Goal: Transaction & Acquisition: Purchase product/service

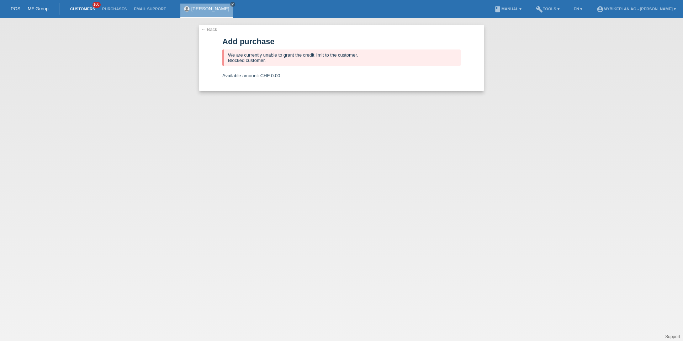
click at [69, 7] on link "Customers" at bounding box center [83, 9] width 32 height 4
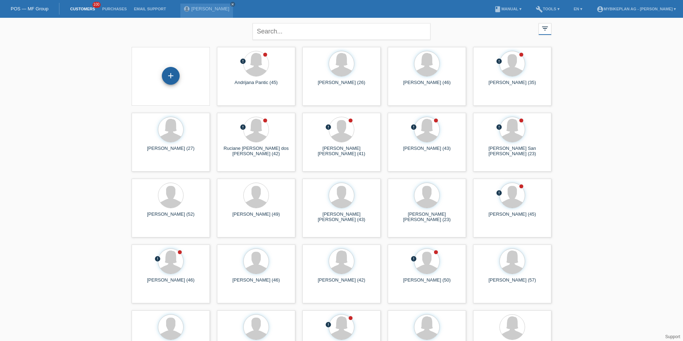
click at [174, 78] on div "+" at bounding box center [171, 76] width 18 height 18
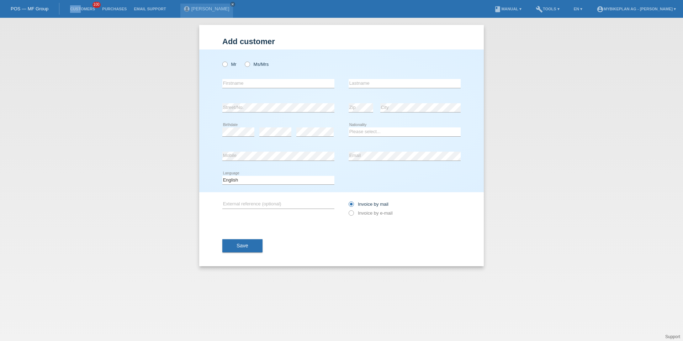
click at [81, 5] on li "Customers 100" at bounding box center [83, 9] width 32 height 18
click at [82, 7] on link "Customers" at bounding box center [83, 9] width 32 height 4
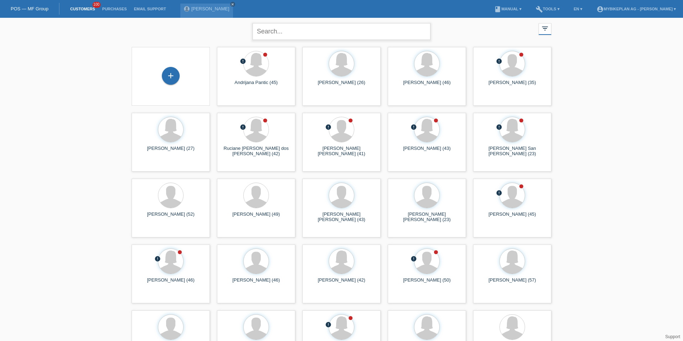
click at [265, 27] on input "text" at bounding box center [342, 31] width 178 height 17
paste input "Abderhalden"
type input "Abderhalden"
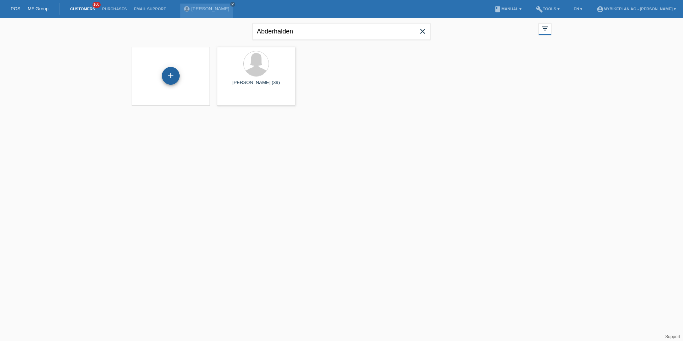
click at [170, 78] on div "+" at bounding box center [171, 76] width 18 height 18
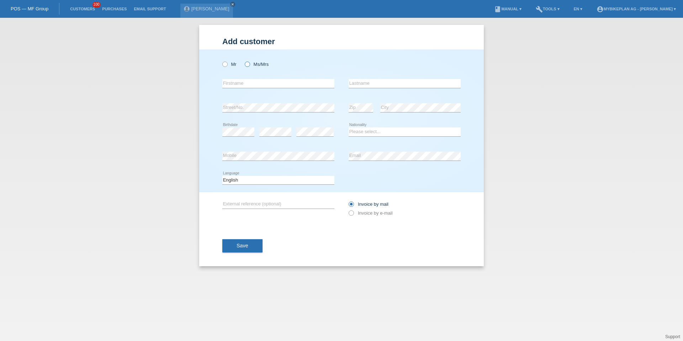
click at [244, 61] on icon at bounding box center [244, 61] width 0 height 0
click at [249, 65] on input "Ms/Mrs" at bounding box center [247, 64] width 5 height 5
radio input "true"
click at [252, 88] on icon at bounding box center [278, 88] width 112 height 0
click at [253, 85] on input "text" at bounding box center [278, 83] width 112 height 9
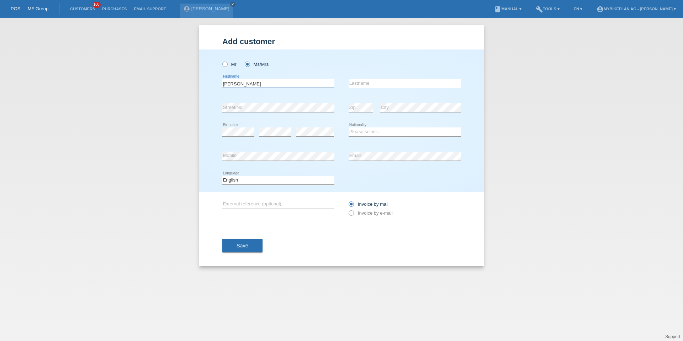
type input "[PERSON_NAME]"
type input "Abderhalden"
select select "CH"
click at [253, 178] on select "Deutsch Français Italiano English" at bounding box center [278, 180] width 112 height 9
select select "de"
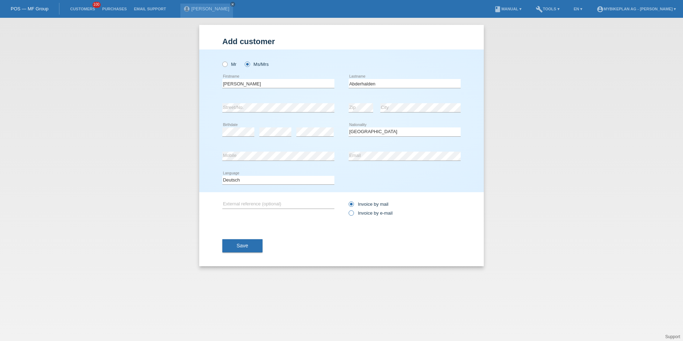
click at [371, 213] on label "Invoice by e-mail" at bounding box center [371, 212] width 44 height 5
click at [353, 213] on input "Invoice by e-mail" at bounding box center [351, 214] width 5 height 9
radio input "true"
click at [243, 244] on span "Save" at bounding box center [243, 246] width 12 height 6
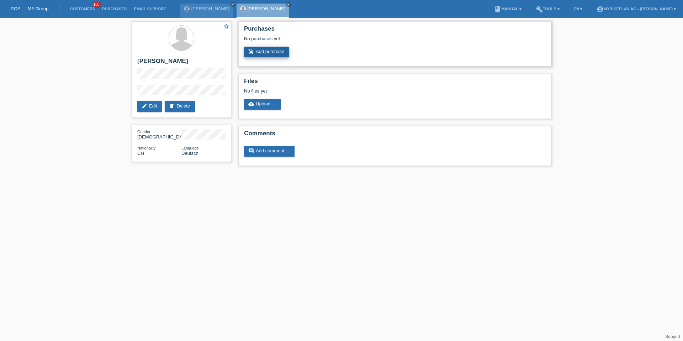
click at [264, 50] on link "add_shopping_cart Add purchase" at bounding box center [266, 52] width 45 height 11
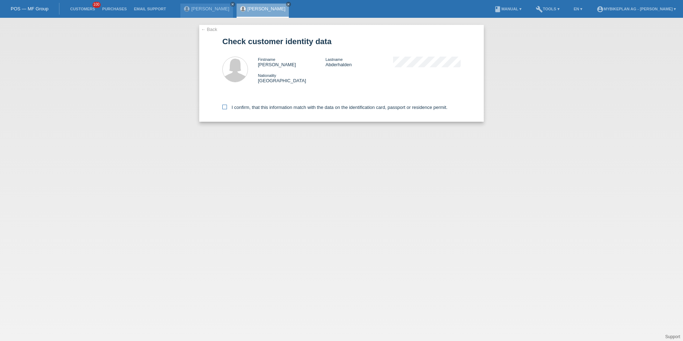
click at [264, 106] on label "I confirm, that this information match with the data on the identification card…" at bounding box center [334, 107] width 225 height 5
click at [227, 106] on input "I confirm, that this information match with the data on the identification card…" at bounding box center [224, 107] width 5 height 5
checkbox input "true"
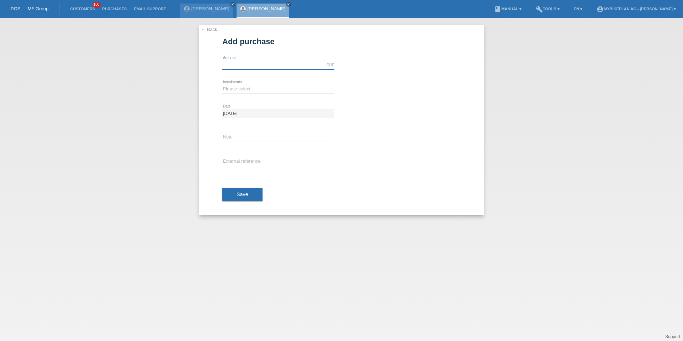
click at [251, 66] on input "text" at bounding box center [278, 65] width 112 height 9
type input "4490.00"
click at [235, 94] on icon at bounding box center [278, 94] width 112 height 0
click at [235, 87] on select "Please select 6 instalments 12 instalments 18 instalments 24 instalments 36 ins…" at bounding box center [278, 89] width 112 height 9
select select "487"
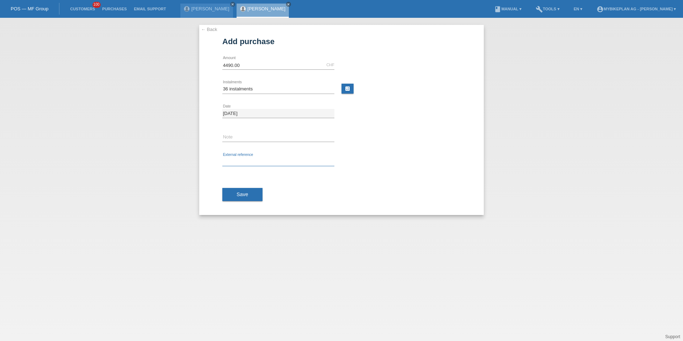
click at [241, 157] on input "text" at bounding box center [278, 161] width 112 height 9
paste input "41905029905"
type input "41905029905"
click at [241, 189] on button "Save" at bounding box center [242, 195] width 40 height 14
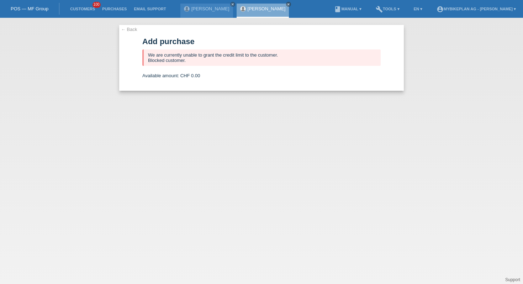
click at [81, 6] on li "Customers 100" at bounding box center [83, 9] width 32 height 18
click at [83, 8] on link "Customers" at bounding box center [83, 9] width 32 height 4
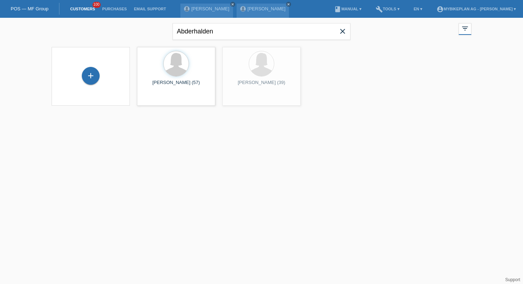
click at [348, 36] on span "close" at bounding box center [343, 32] width 14 height 11
click at [93, 77] on div "+" at bounding box center [91, 76] width 18 height 18
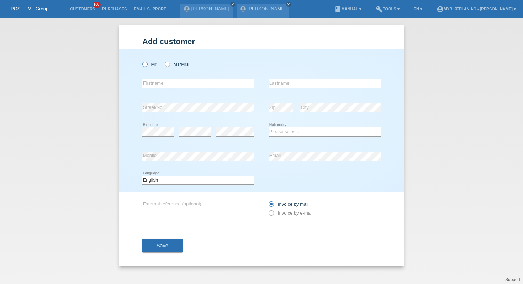
click at [141, 61] on icon at bounding box center [141, 61] width 0 height 0
click at [144, 65] on input "Mr" at bounding box center [144, 64] width 5 height 5
radio input "true"
click at [91, 10] on link "Customers" at bounding box center [83, 9] width 32 height 4
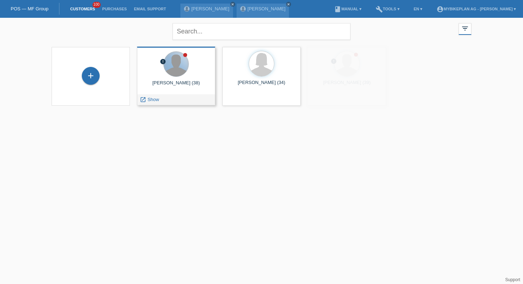
click at [173, 71] on div at bounding box center [176, 64] width 25 height 25
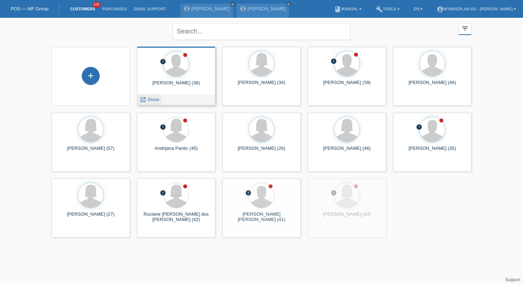
click at [154, 101] on span "Show" at bounding box center [154, 99] width 12 height 5
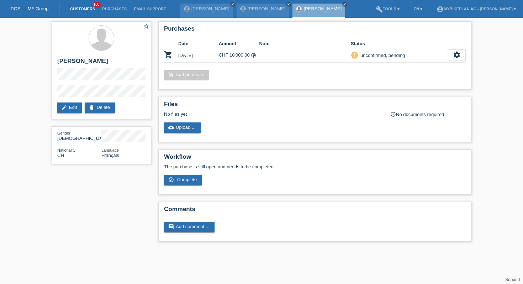
click at [84, 9] on link "Customers" at bounding box center [83, 9] width 32 height 4
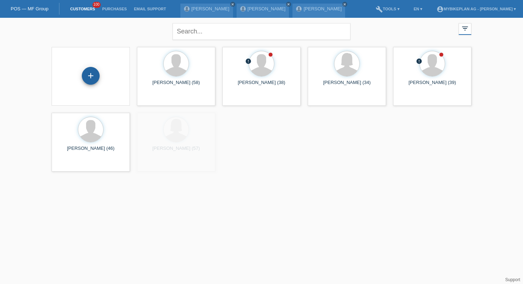
click at [95, 79] on div "+" at bounding box center [91, 76] width 18 height 18
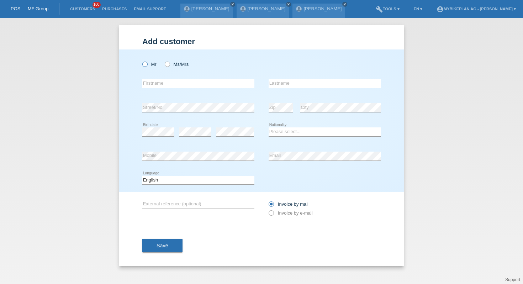
click at [141, 61] on icon at bounding box center [141, 61] width 0 height 0
click at [143, 65] on input "Mr" at bounding box center [144, 64] width 5 height 5
radio input "true"
click at [159, 83] on input "text" at bounding box center [198, 83] width 112 height 9
type input "[PERSON_NAME]"
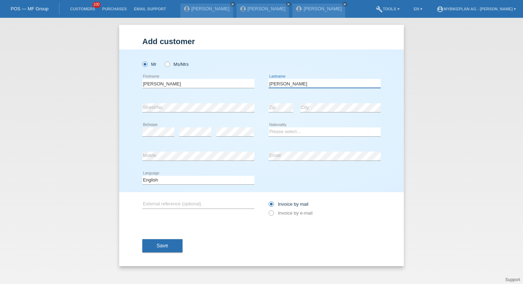
type input "[PERSON_NAME]"
select select "CH"
click at [218, 182] on select "Deutsch Français Italiano English" at bounding box center [198, 180] width 112 height 9
select select "de"
click at [285, 211] on label "Invoice by e-mail" at bounding box center [291, 212] width 44 height 5
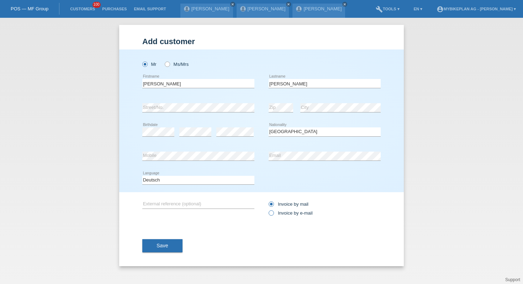
click at [273, 211] on input "Invoice by e-mail" at bounding box center [271, 214] width 5 height 9
radio input "true"
click at [172, 242] on button "Save" at bounding box center [162, 246] width 40 height 14
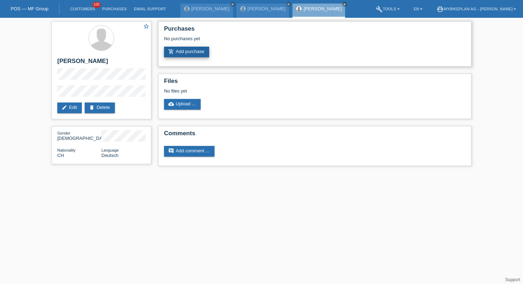
click at [191, 51] on link "add_shopping_cart Add purchase" at bounding box center [186, 52] width 45 height 11
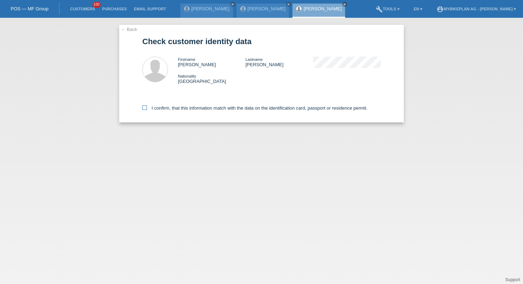
click at [179, 109] on label "I confirm, that this information match with the data on the identification card…" at bounding box center [254, 107] width 225 height 5
click at [147, 109] on input "I confirm, that this information match with the data on the identification card…" at bounding box center [144, 107] width 5 height 5
checkbox input "true"
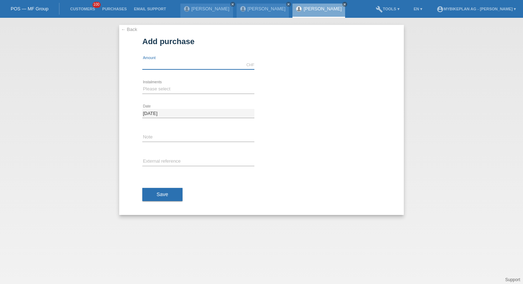
click at [175, 68] on input "text" at bounding box center [198, 65] width 112 height 9
type input "2850.00"
click at [153, 88] on select "Please select 6 instalments 12 instalments 18 instalments 24 instalments 36 ins…" at bounding box center [198, 89] width 112 height 9
select select "487"
click at [158, 159] on input "text" at bounding box center [198, 161] width 112 height 9
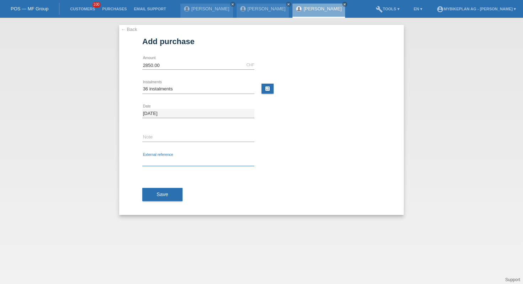
paste input "41895843758"
type input "41895843758"
click at [161, 200] on button "Save" at bounding box center [162, 195] width 40 height 14
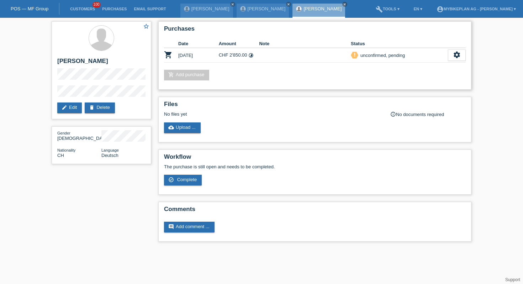
click at [467, 52] on div "Purchases Date Amount Note Status shopping_cart [DATE] CHF 2'850.00 timelapse S…" at bounding box center [314, 55] width 313 height 68
click at [460, 53] on icon "settings" at bounding box center [457, 55] width 8 height 8
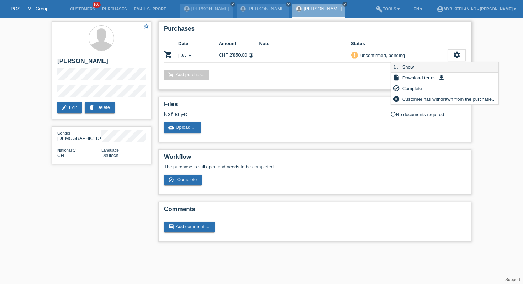
click at [425, 66] on div "fullscreen Show" at bounding box center [444, 67] width 107 height 11
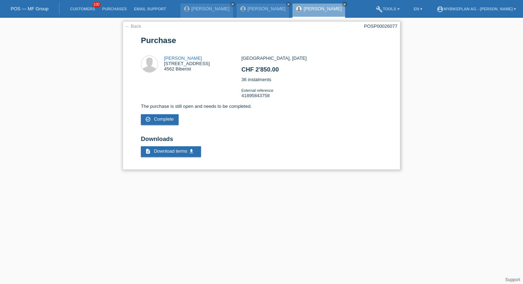
click at [388, 26] on div "POSP00026077" at bounding box center [380, 25] width 33 height 5
copy div "POSP00026077"
